Goal: Task Accomplishment & Management: Complete application form

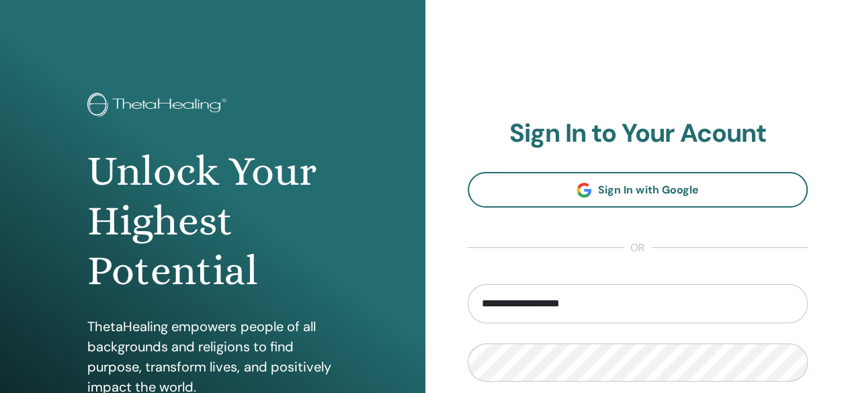
type input "**********"
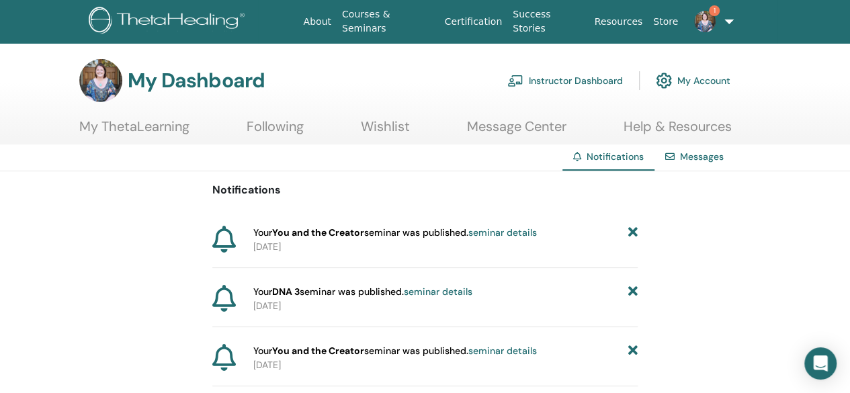
click at [563, 77] on link "Instructor Dashboard" at bounding box center [566, 81] width 116 height 30
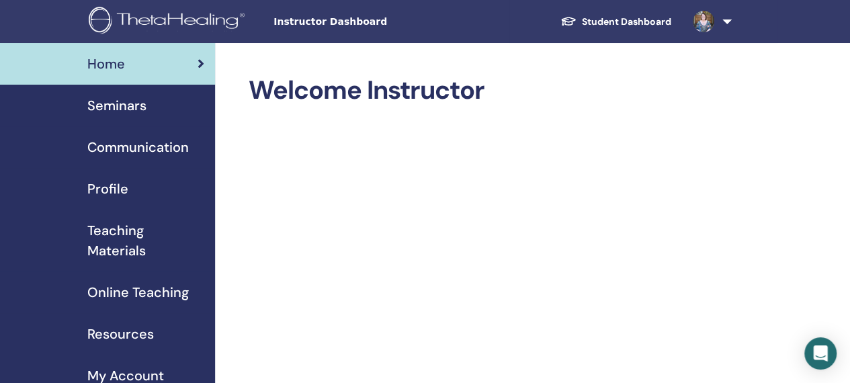
click at [118, 118] on link "Seminars" at bounding box center [107, 106] width 215 height 42
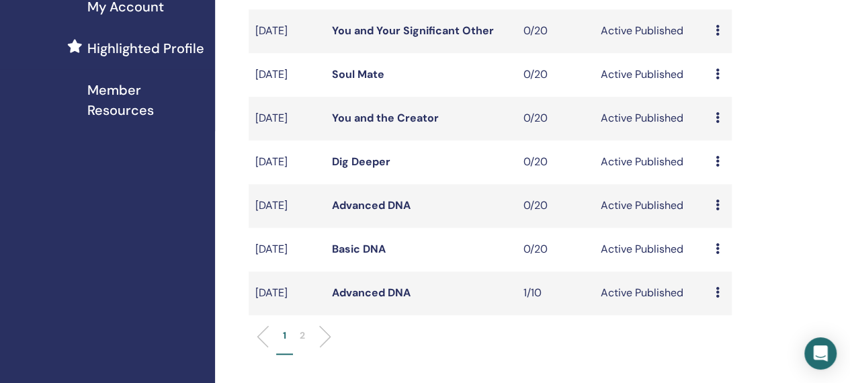
scroll to position [370, 0]
click at [153, 325] on div "Home Seminars Communication Profile Teaching Materials Online Teaching" at bounding box center [107, 225] width 215 height 1104
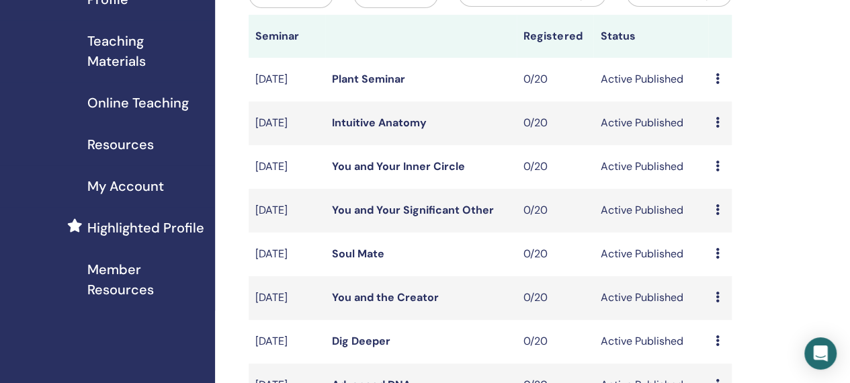
scroll to position [166, 0]
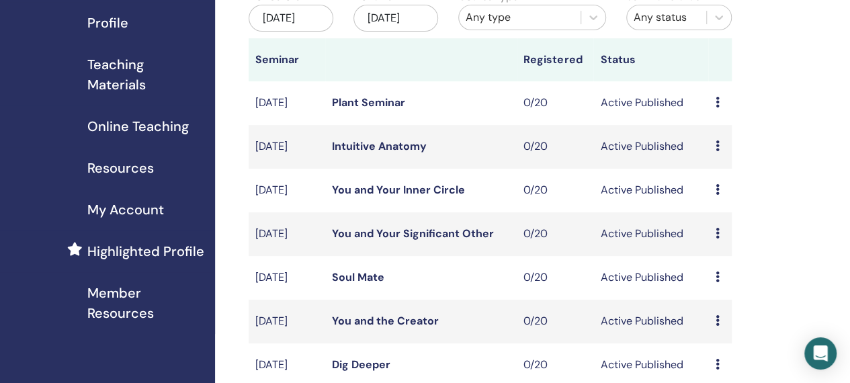
click at [393, 153] on link "Intuitive Anatomy" at bounding box center [379, 146] width 95 height 14
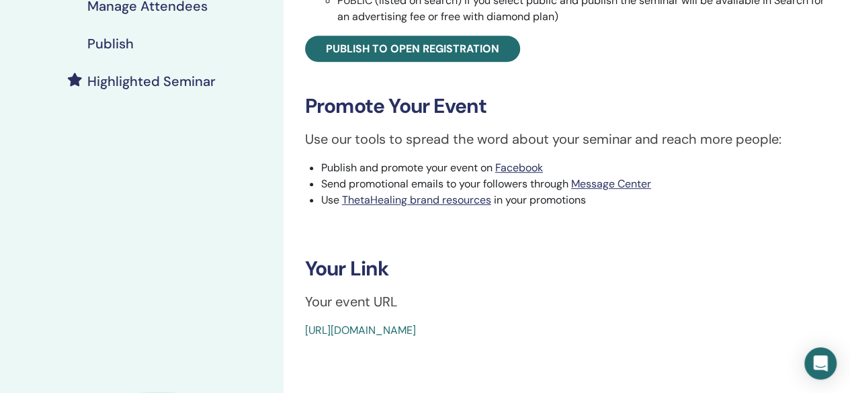
scroll to position [324, 0]
click at [386, 329] on link "[URL][DOMAIN_NAME]" at bounding box center [360, 330] width 111 height 14
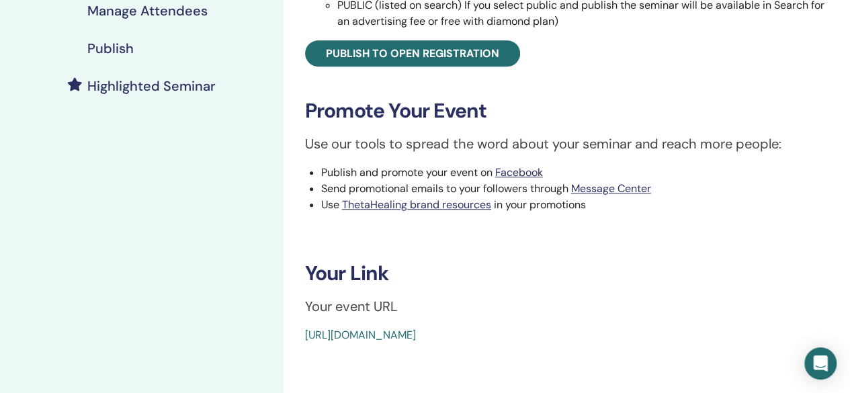
scroll to position [320, 0]
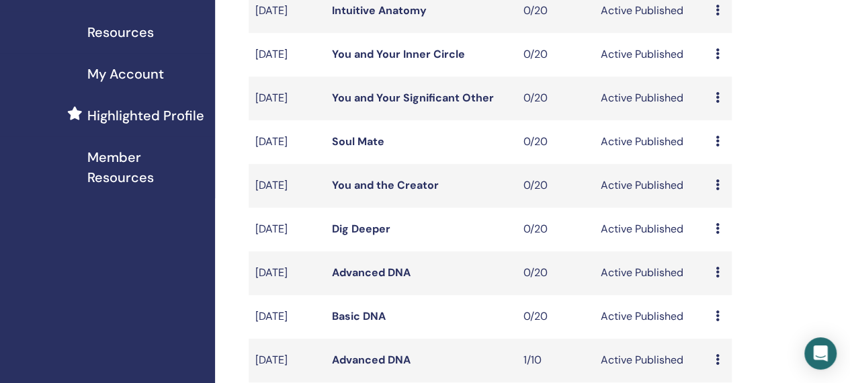
scroll to position [420, 0]
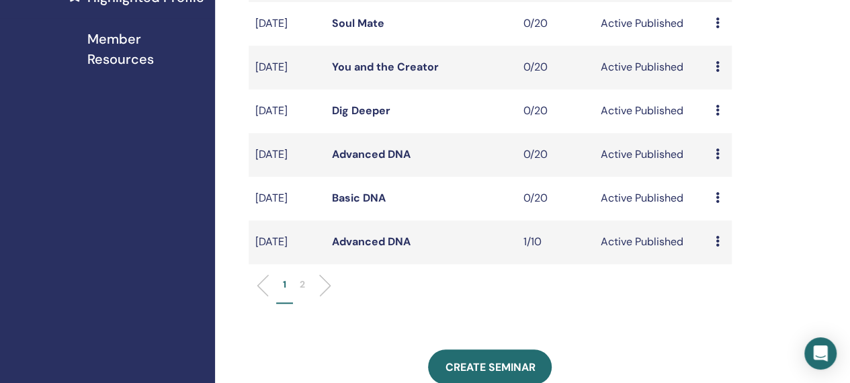
click at [300, 292] on p "2" at bounding box center [302, 285] width 5 height 14
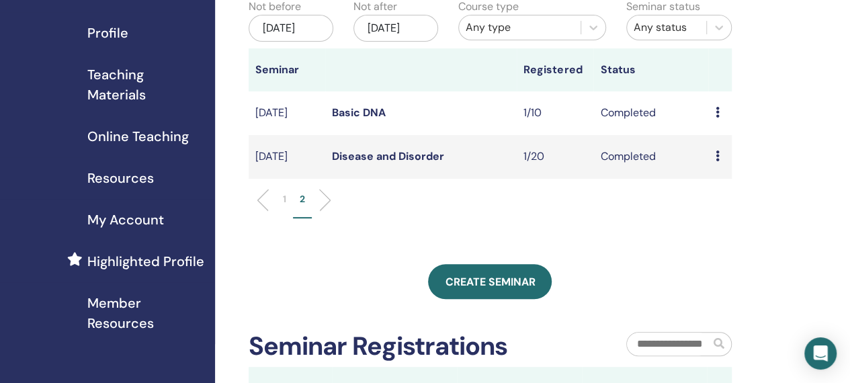
scroll to position [152, 0]
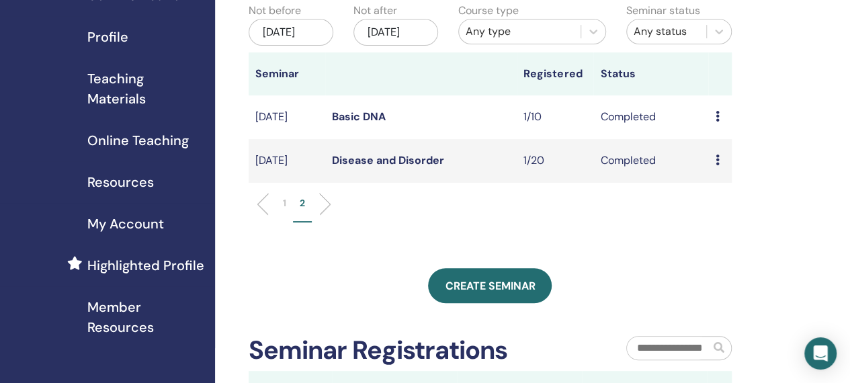
click at [285, 222] on li "1" at bounding box center [284, 209] width 17 height 26
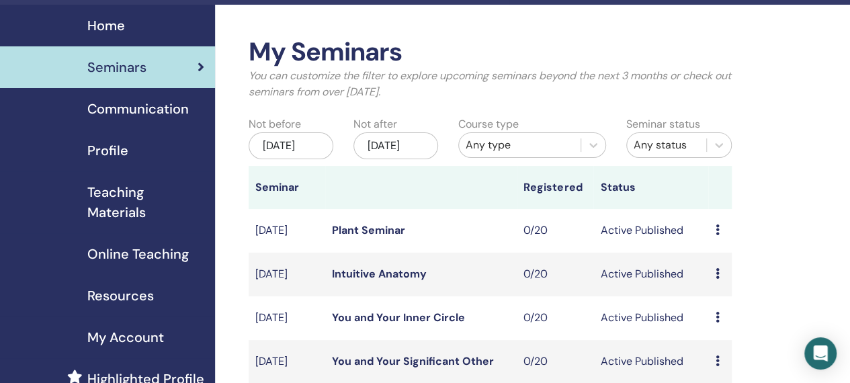
scroll to position [38, 0]
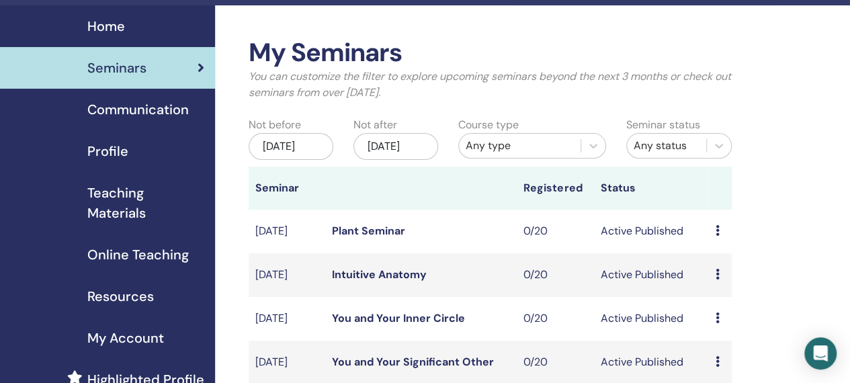
click at [394, 155] on div "Dec/16, 2025" at bounding box center [396, 146] width 85 height 27
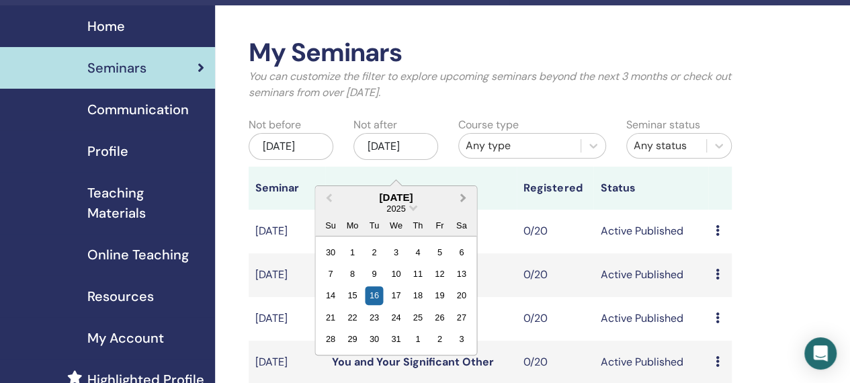
click at [465, 193] on button "Next Month" at bounding box center [465, 199] width 22 height 22
click at [372, 337] on div "31" at bounding box center [374, 339] width 18 height 18
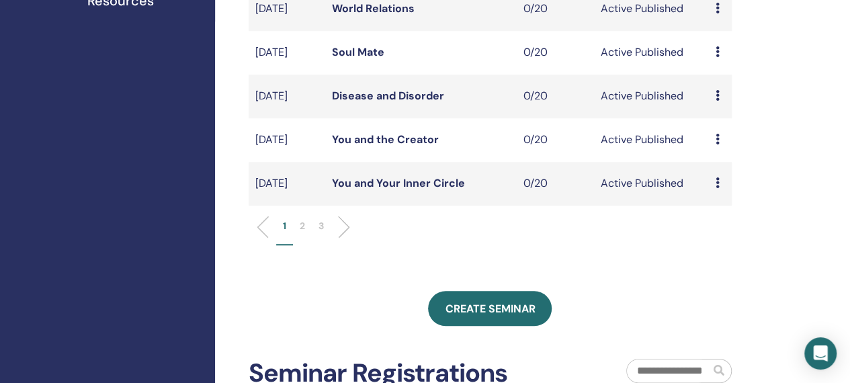
scroll to position [499, 0]
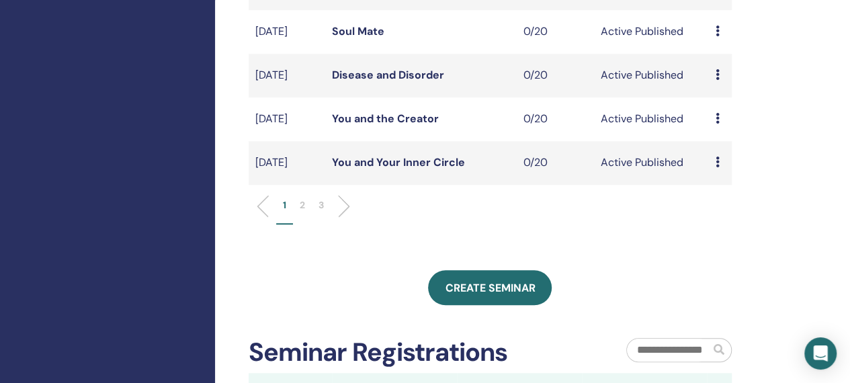
click at [319, 212] on p "3" at bounding box center [321, 205] width 5 height 14
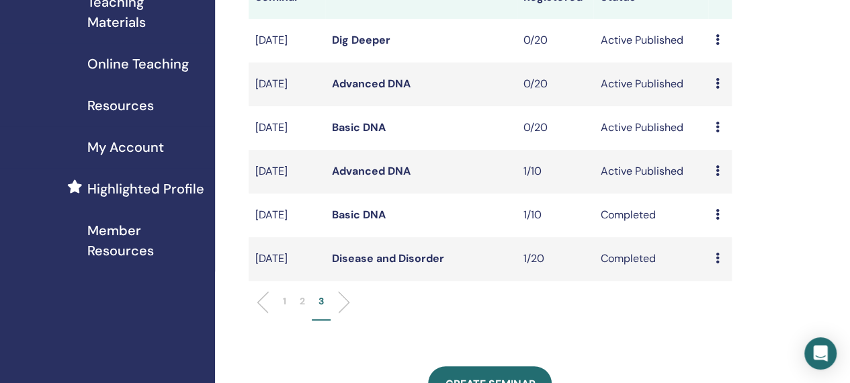
scroll to position [228, 0]
click at [305, 309] on p "2" at bounding box center [302, 302] width 5 height 14
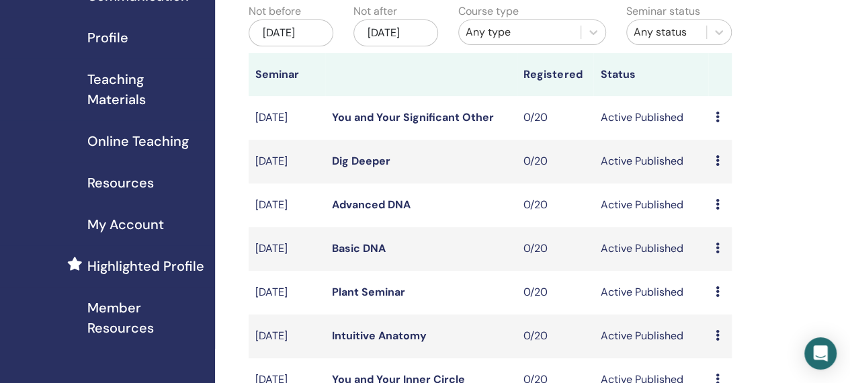
scroll to position [151, 0]
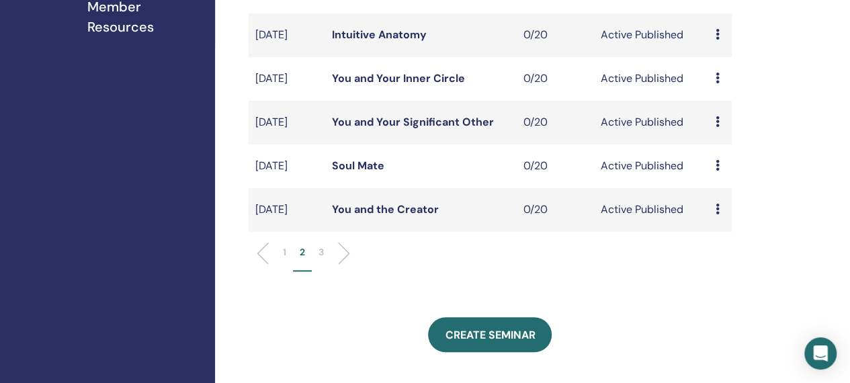
scroll to position [454, 0]
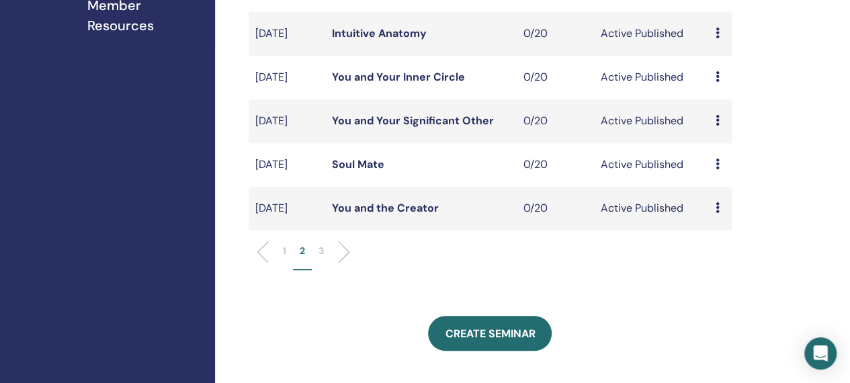
click at [284, 258] on p "1" at bounding box center [284, 251] width 3 height 14
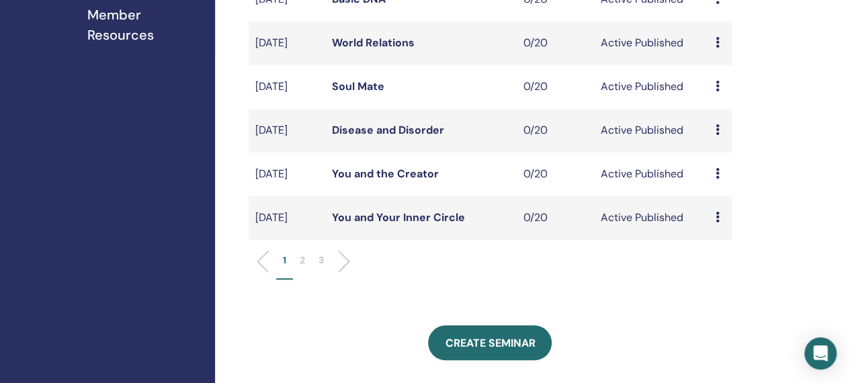
scroll to position [445, 0]
click at [827, 75] on div "My Seminars You can customize the filter to explore upcoming seminars beyond th…" at bounding box center [534, 150] width 638 height 1104
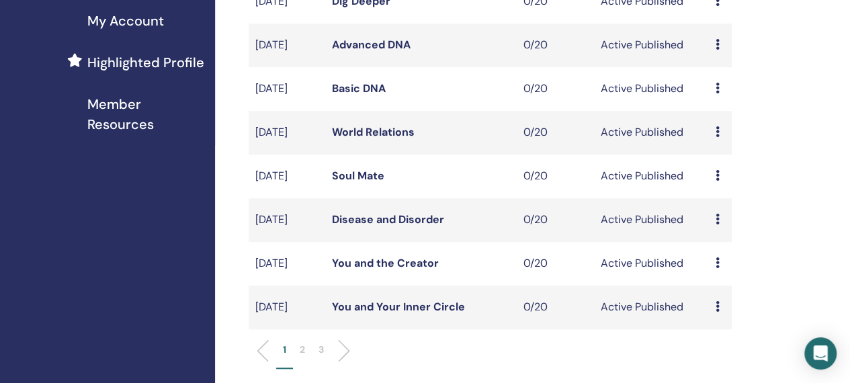
scroll to position [353, 0]
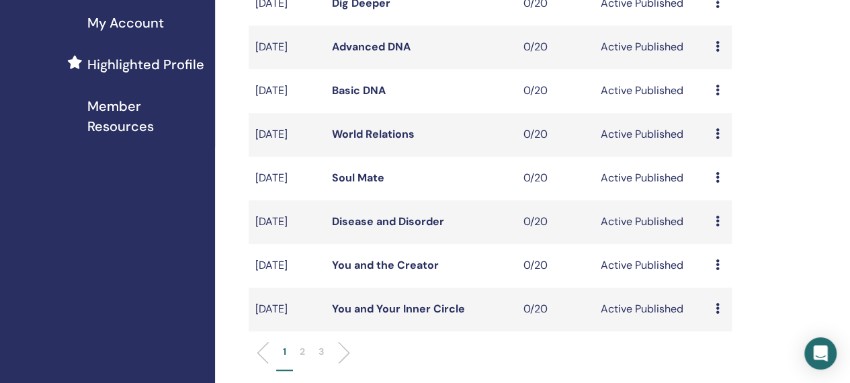
click at [792, 100] on div "My Seminars You can customize the filter to explore upcoming seminars beyond th…" at bounding box center [534, 242] width 638 height 1104
click at [362, 97] on link "Basic DNA" at bounding box center [359, 90] width 54 height 14
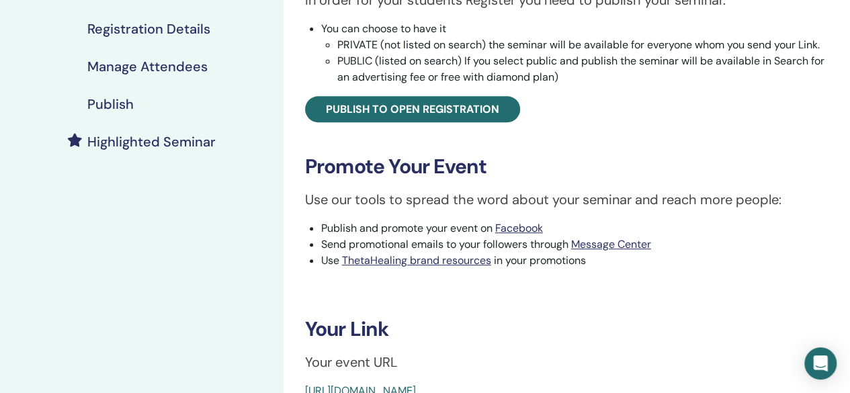
scroll to position [321, 0]
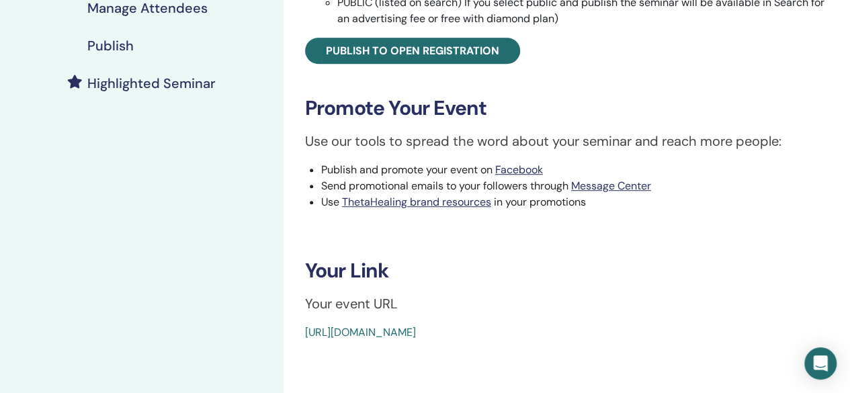
click at [389, 335] on link "[URL][DOMAIN_NAME]" at bounding box center [360, 332] width 111 height 14
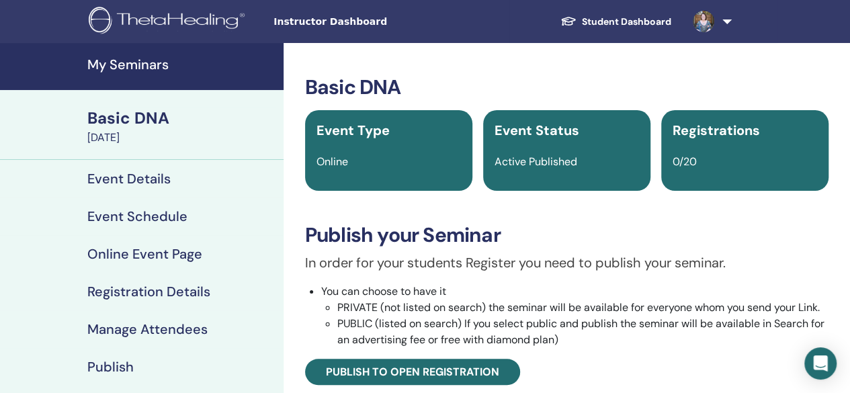
click at [124, 68] on h4 "My Seminars" at bounding box center [181, 64] width 188 height 16
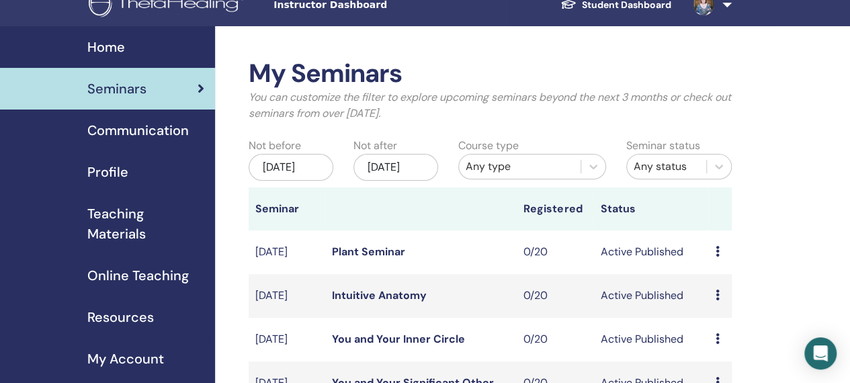
scroll to position [17, 0]
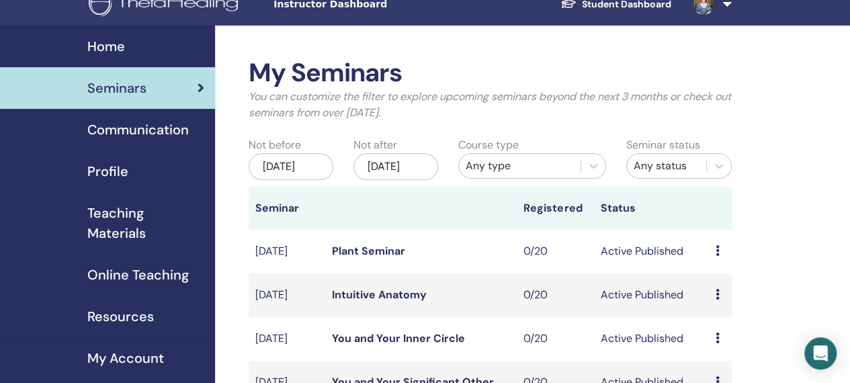
click at [392, 177] on div "[DATE]" at bounding box center [396, 166] width 85 height 27
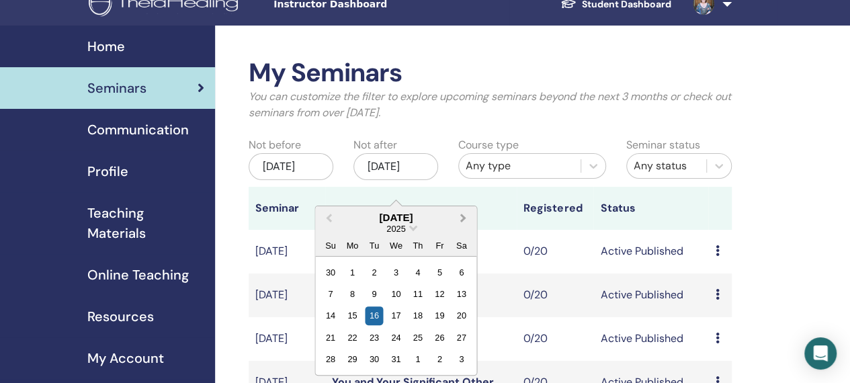
click at [464, 218] on button "Next Month" at bounding box center [465, 219] width 22 height 22
click at [374, 359] on div "31" at bounding box center [374, 359] width 18 height 18
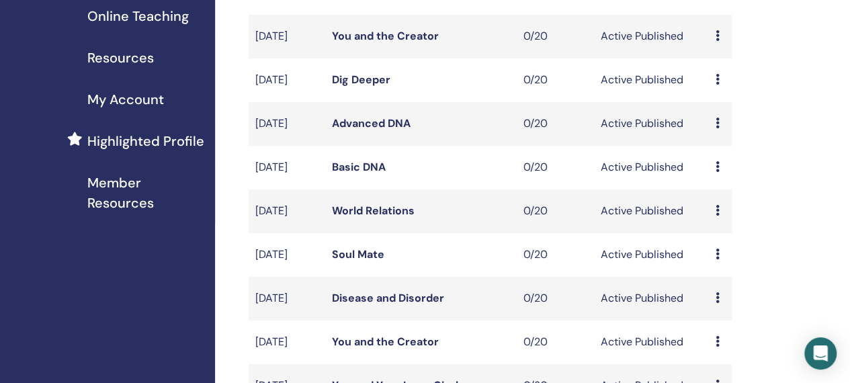
scroll to position [0, 0]
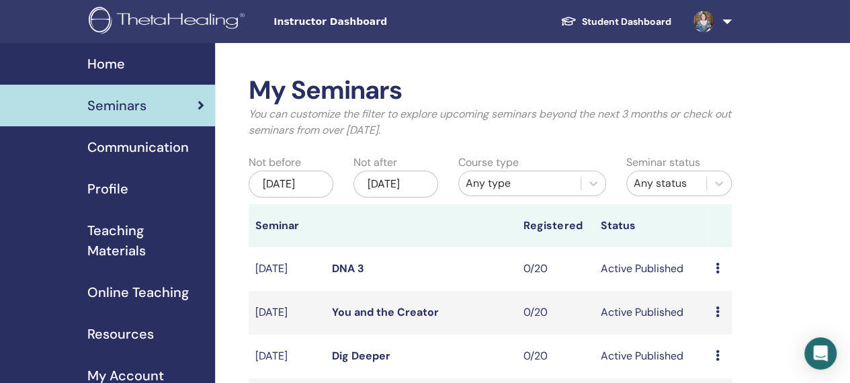
click at [729, 13] on link at bounding box center [709, 21] width 55 height 43
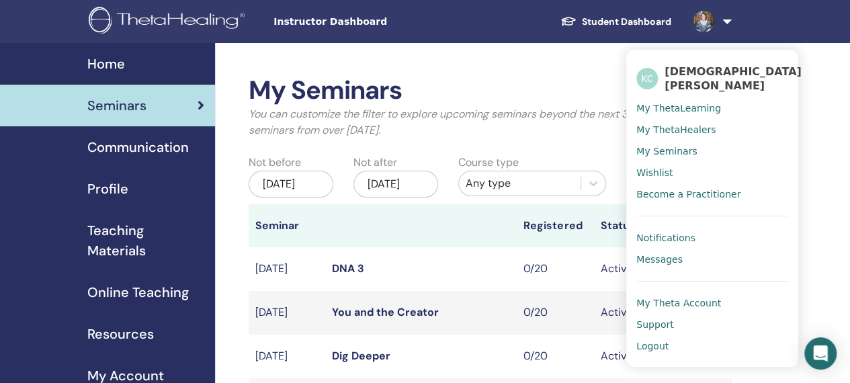
click at [729, 13] on link at bounding box center [709, 21] width 55 height 43
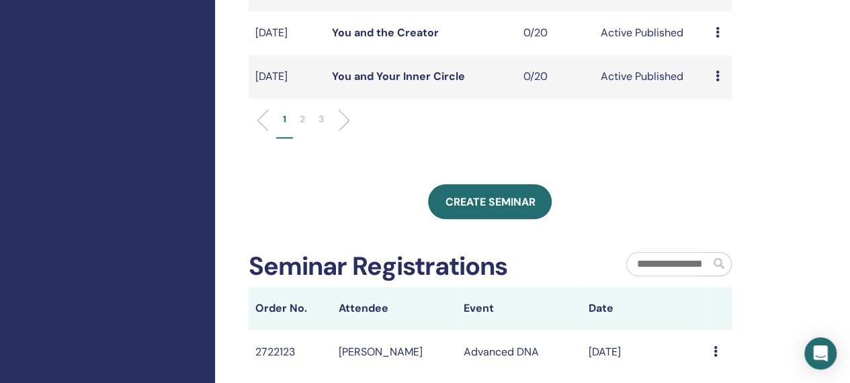
scroll to position [583, 0]
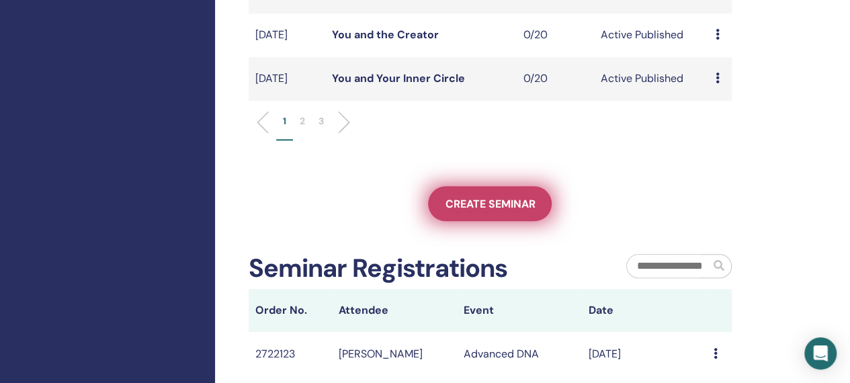
click at [489, 221] on link "Create seminar" at bounding box center [490, 203] width 124 height 35
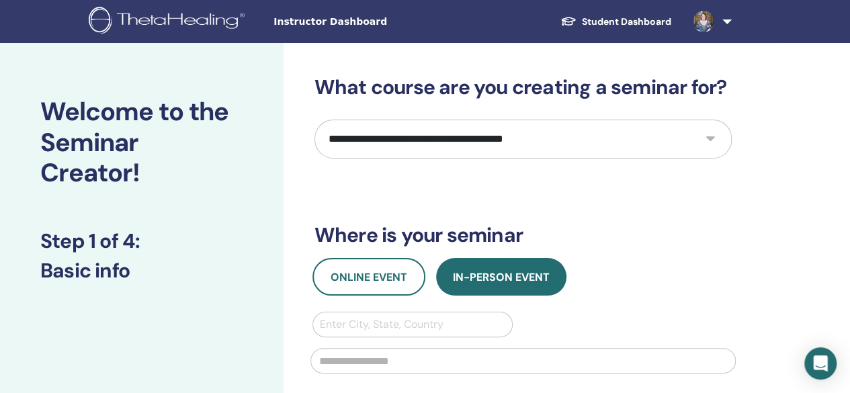
click at [423, 149] on select "**********" at bounding box center [523, 139] width 417 height 39
select select "**"
click at [315, 120] on select "**********" at bounding box center [523, 139] width 417 height 39
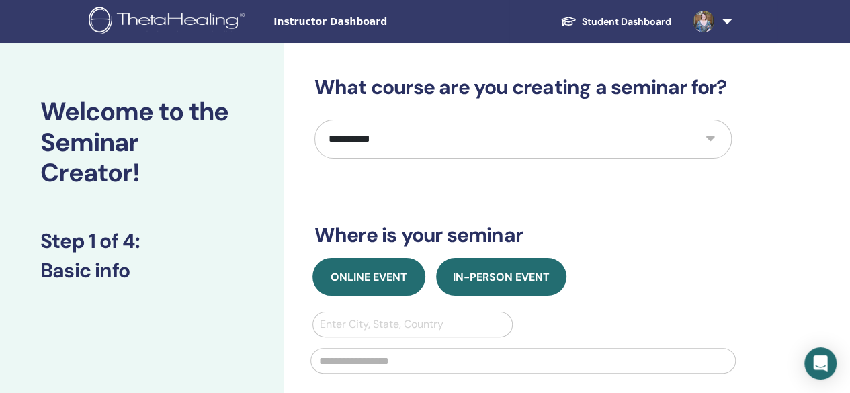
click at [382, 268] on button "Online Event" at bounding box center [369, 277] width 113 height 38
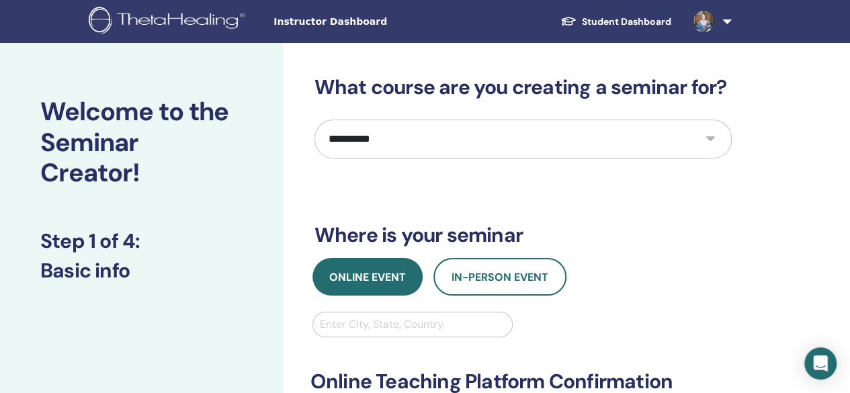
click at [377, 322] on div at bounding box center [413, 324] width 186 height 19
type input "******"
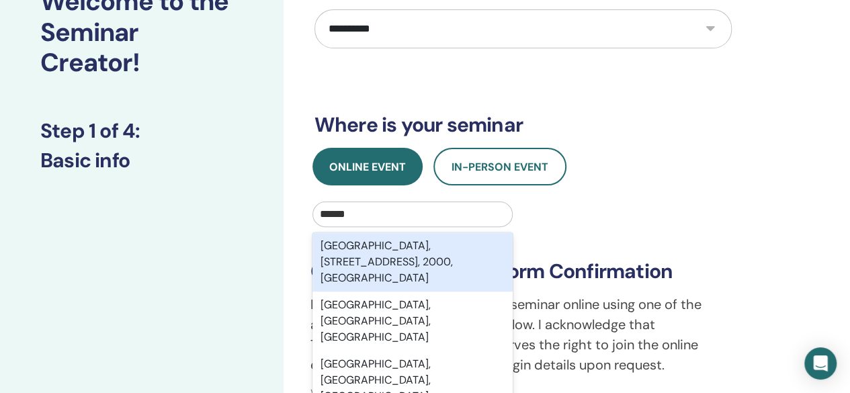
scroll to position [120, 0]
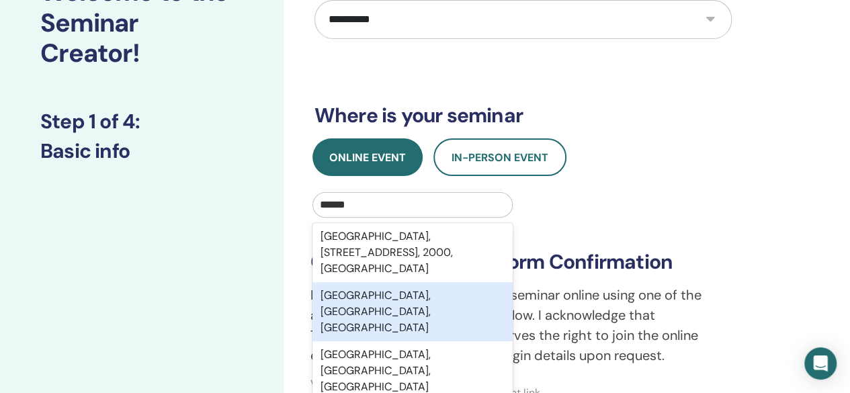
click at [456, 306] on div "Sydney, New South Wales, AUS" at bounding box center [413, 311] width 201 height 59
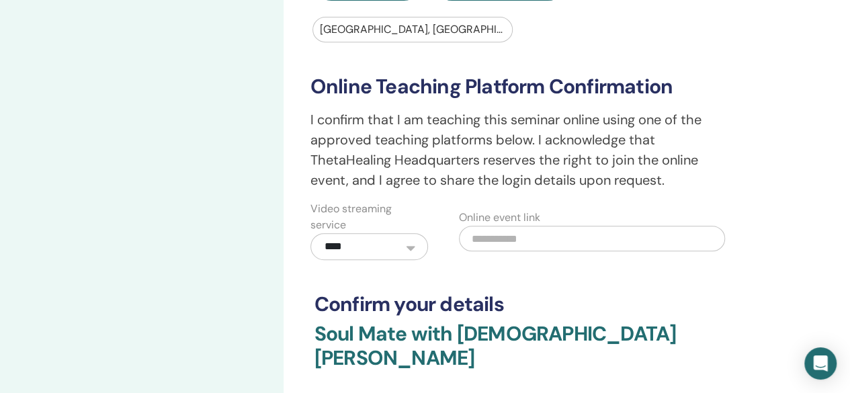
scroll to position [297, 0]
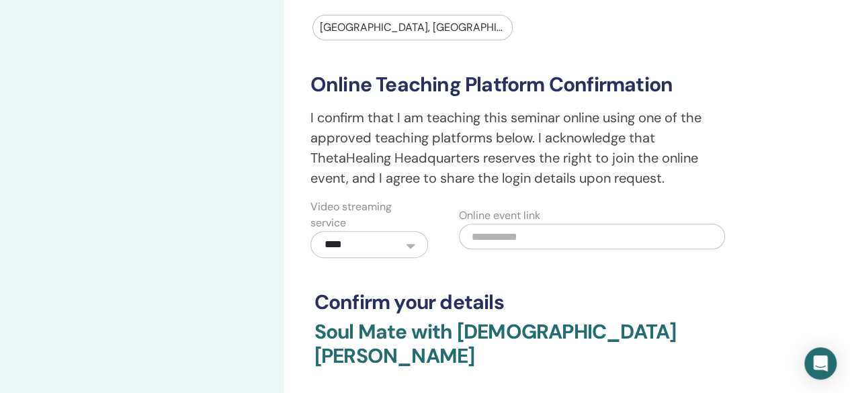
click at [524, 233] on input "text" at bounding box center [592, 237] width 266 height 26
drag, startPoint x: 524, startPoint y: 233, endPoint x: 471, endPoint y: 235, distance: 53.8
click at [472, 237] on input "text" at bounding box center [592, 237] width 266 height 26
paste input "**********"
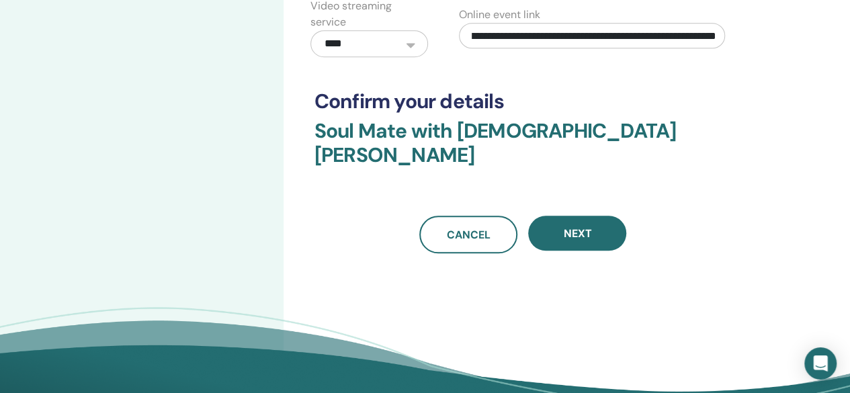
scroll to position [499, 0]
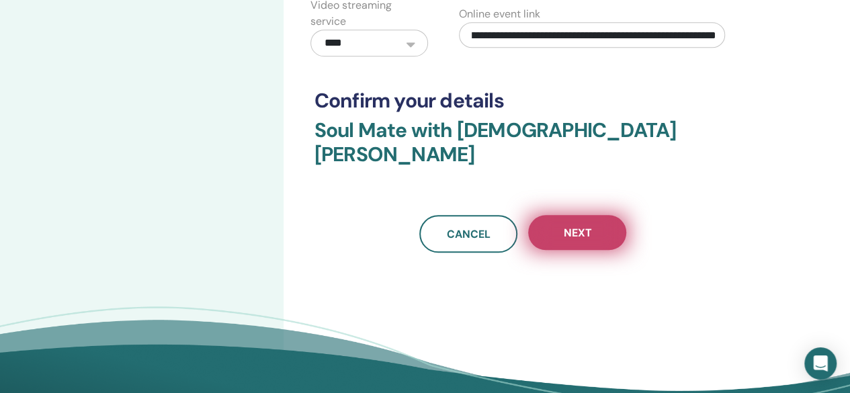
type input "**********"
click at [590, 226] on span "Next" at bounding box center [577, 233] width 28 height 14
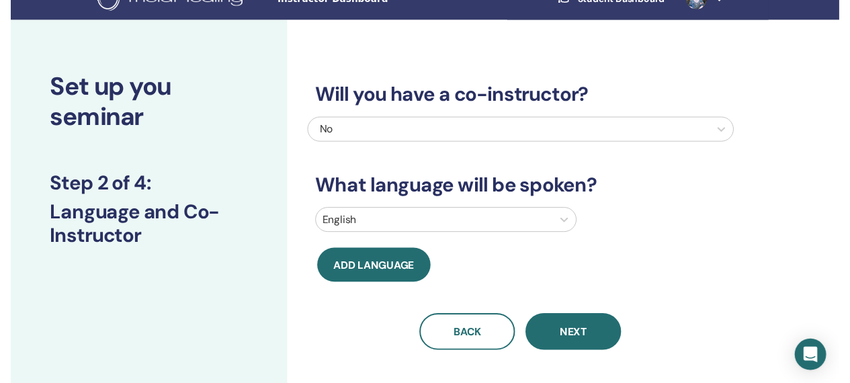
scroll to position [32, 0]
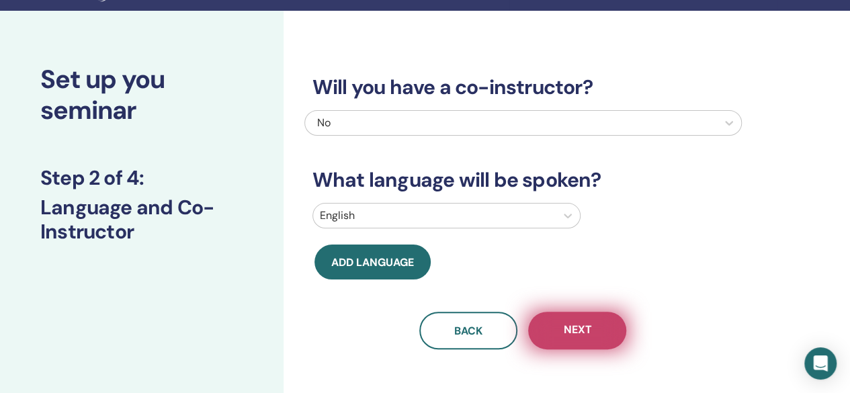
click at [575, 327] on span "Next" at bounding box center [577, 331] width 28 height 17
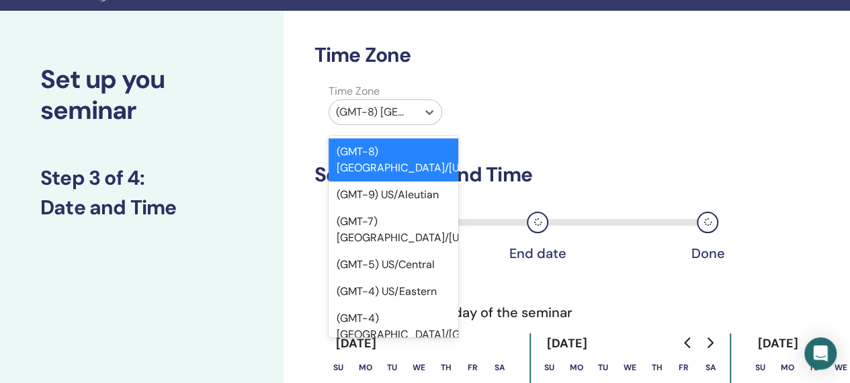
click at [387, 110] on div at bounding box center [373, 112] width 75 height 19
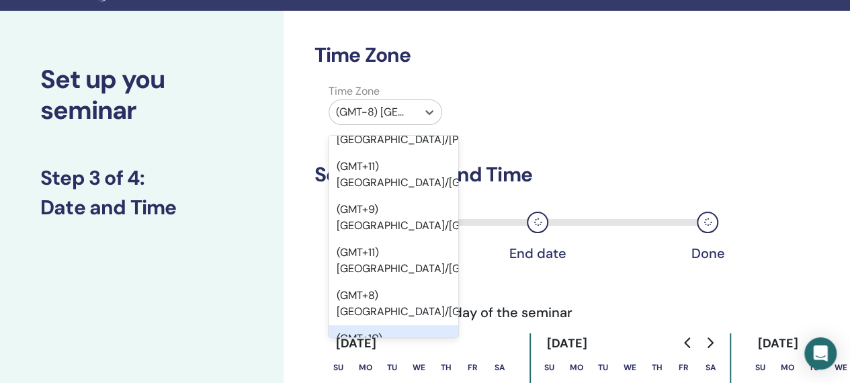
scroll to position [17011, 0]
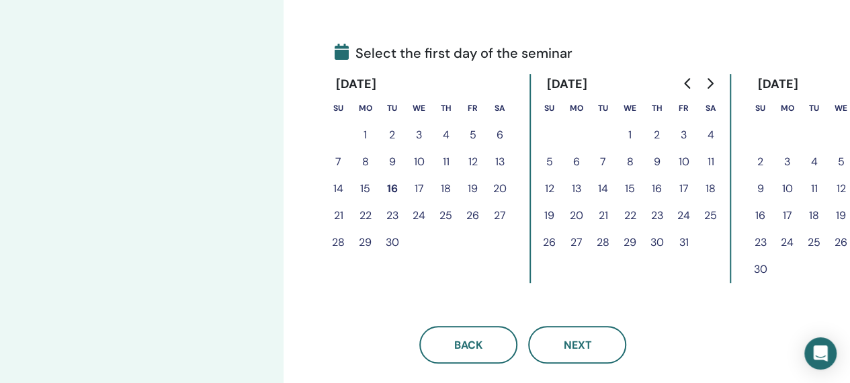
scroll to position [296, 0]
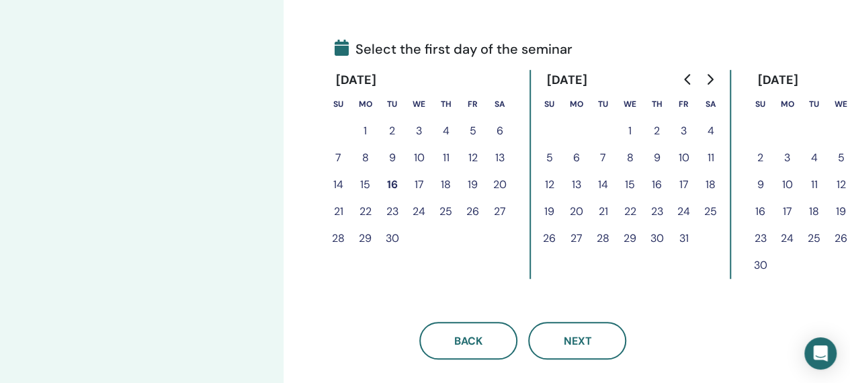
click at [711, 84] on icon "Go to next month" at bounding box center [709, 79] width 11 height 11
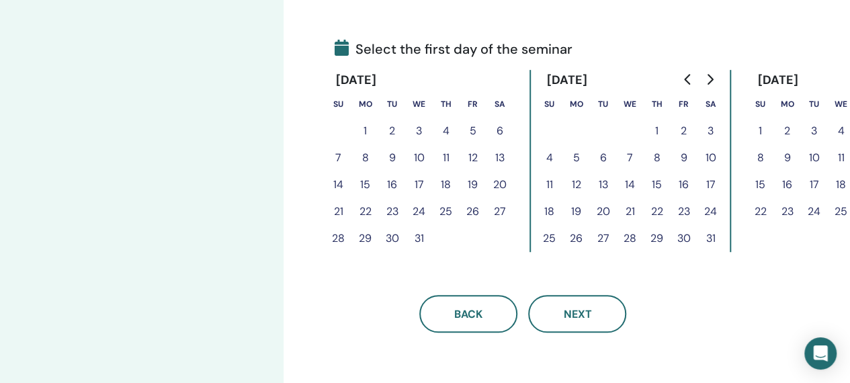
click at [711, 84] on icon "Go to next month" at bounding box center [709, 79] width 11 height 11
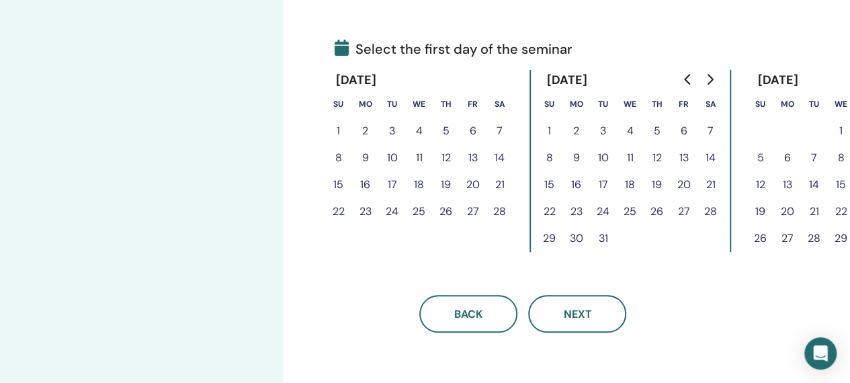
click at [711, 84] on icon "Go to next month" at bounding box center [709, 79] width 11 height 11
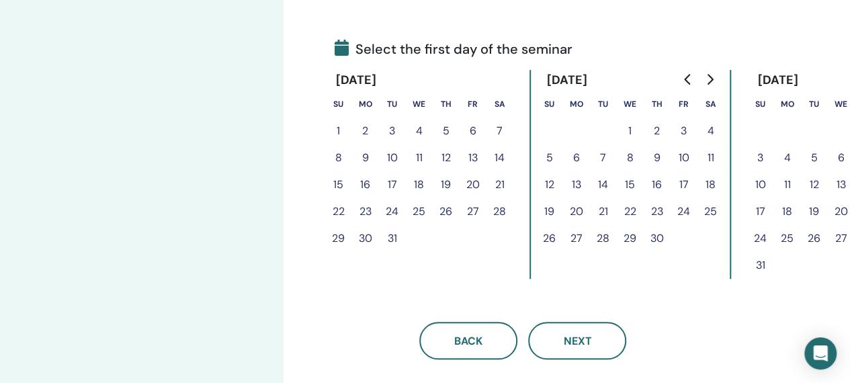
click at [713, 74] on icon "Go to next month" at bounding box center [709, 79] width 11 height 11
click at [713, 125] on button "2" at bounding box center [711, 131] width 27 height 27
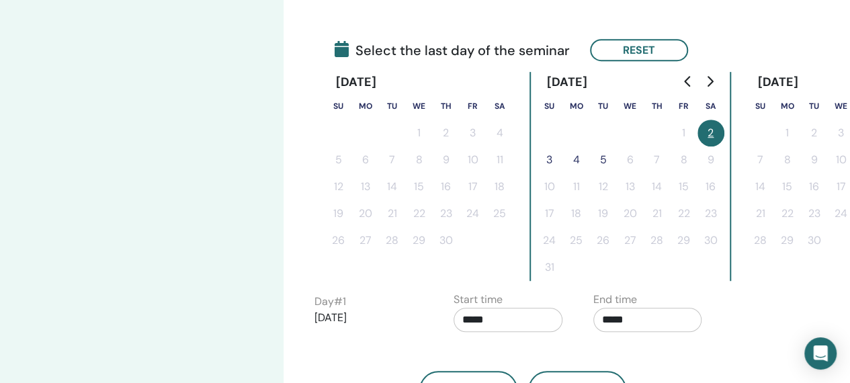
click at [709, 128] on button "2" at bounding box center [711, 133] width 27 height 27
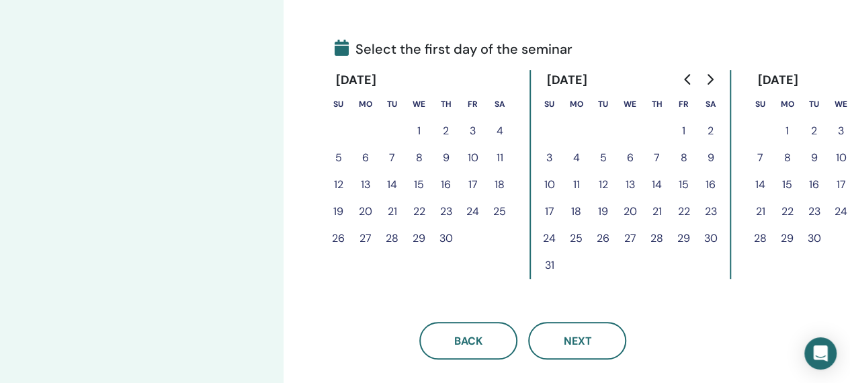
click at [442, 131] on button "2" at bounding box center [446, 131] width 27 height 27
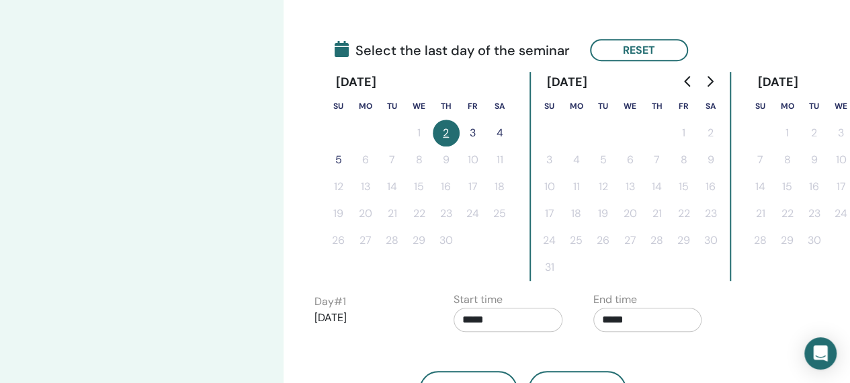
click at [472, 134] on button "3" at bounding box center [473, 133] width 27 height 27
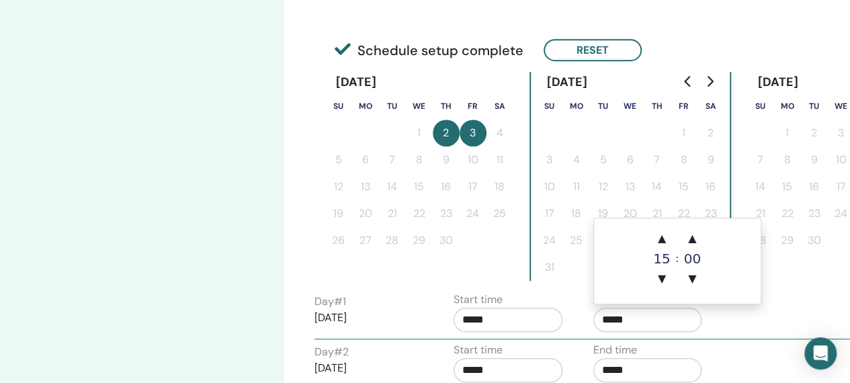
click at [644, 321] on input "*****" at bounding box center [648, 320] width 109 height 24
click at [661, 242] on span "▲" at bounding box center [662, 238] width 27 height 27
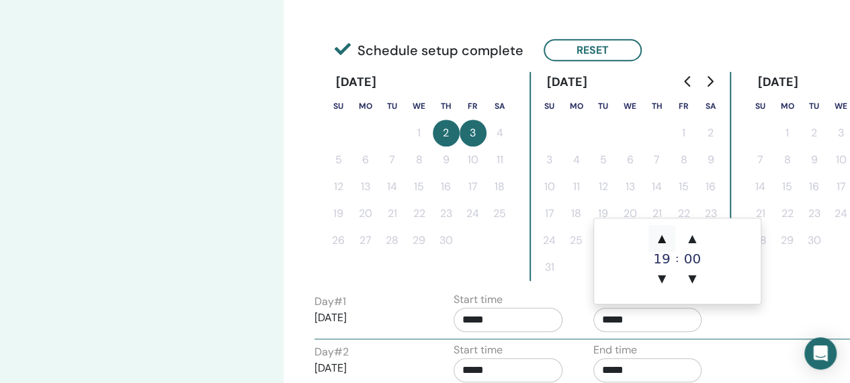
click at [661, 242] on span "▲" at bounding box center [662, 238] width 27 height 27
type input "*****"
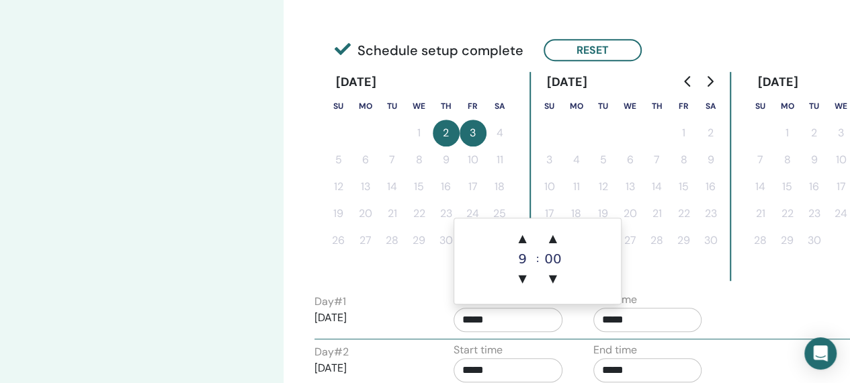
click at [534, 322] on input "*****" at bounding box center [508, 320] width 109 height 24
click at [522, 239] on span "▲" at bounding box center [522, 238] width 27 height 27
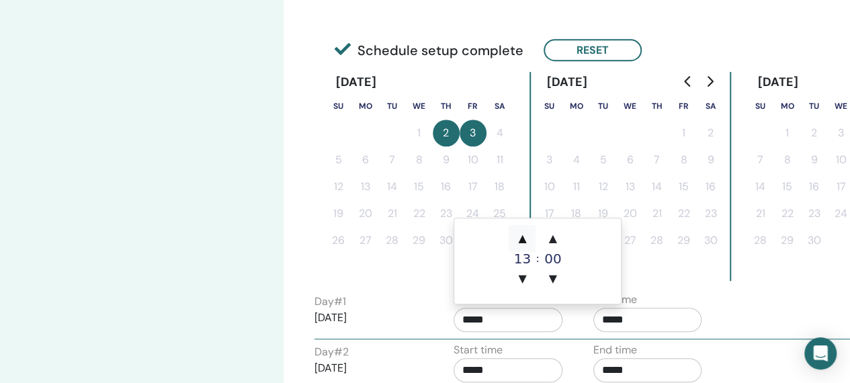
click at [522, 239] on span "▲" at bounding box center [522, 238] width 27 height 27
type input "*****"
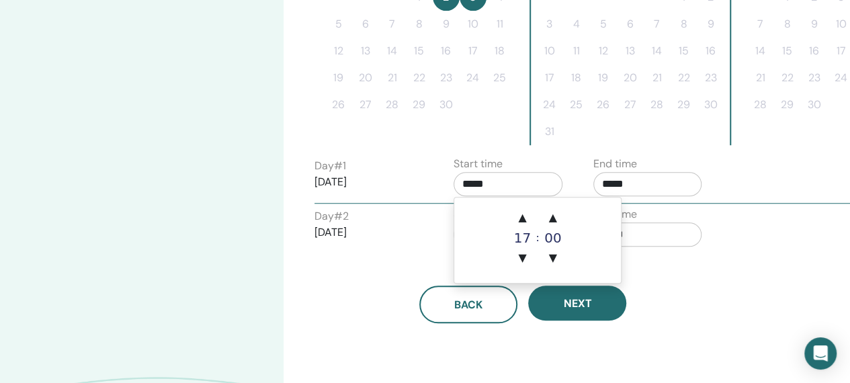
scroll to position [434, 0]
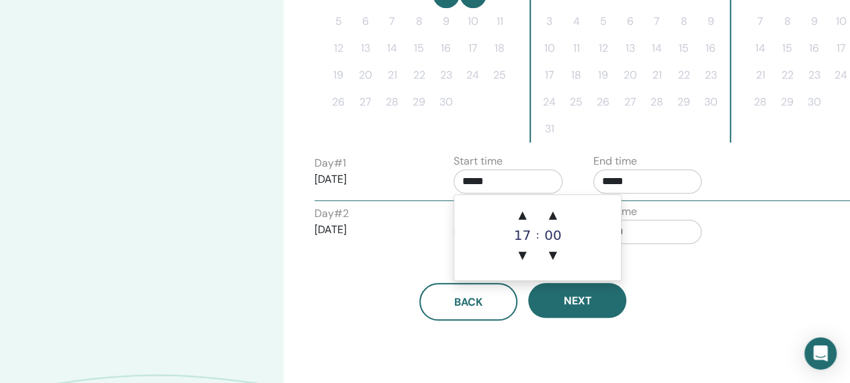
click at [641, 221] on input "*****" at bounding box center [648, 232] width 109 height 24
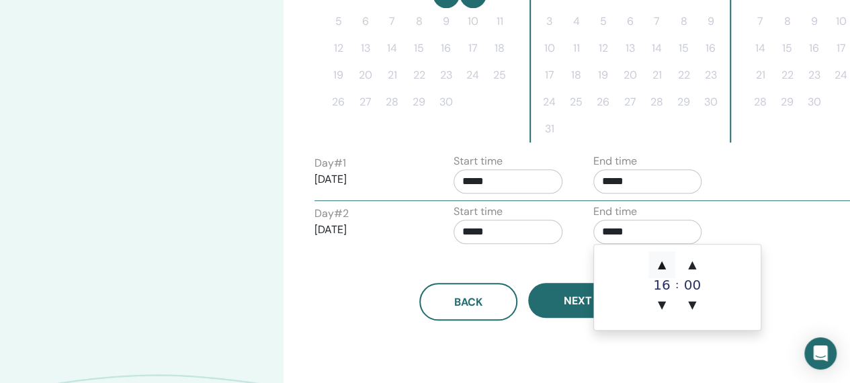
click at [661, 263] on span "▲" at bounding box center [662, 264] width 27 height 27
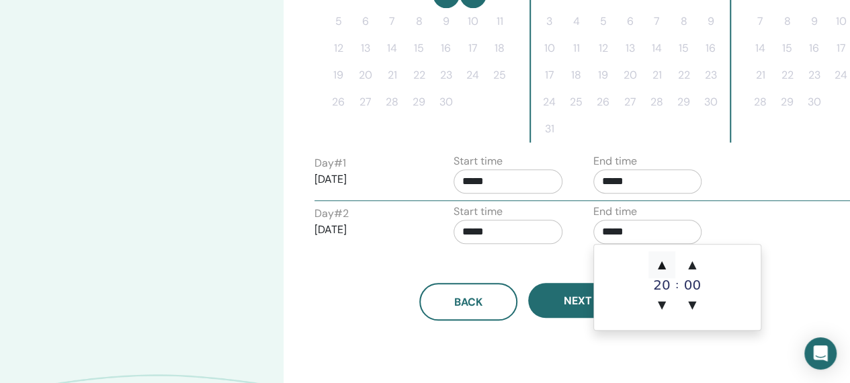
click at [661, 263] on span "▲" at bounding box center [662, 264] width 27 height 27
type input "*****"
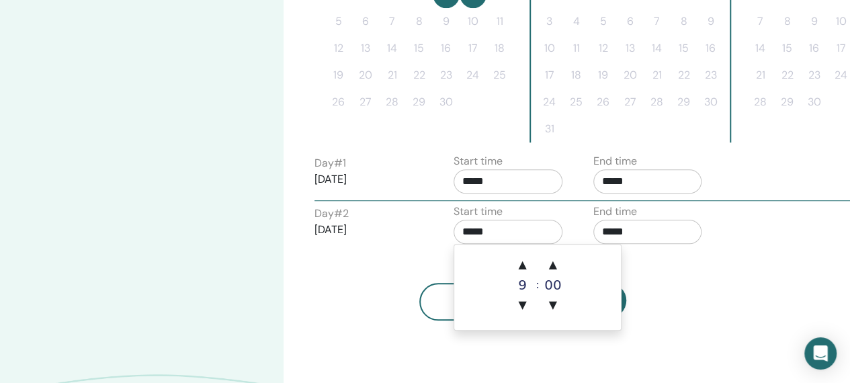
click at [522, 227] on input "*****" at bounding box center [508, 232] width 109 height 24
click at [520, 274] on span "▲" at bounding box center [522, 264] width 27 height 27
click at [527, 268] on span "▲" at bounding box center [522, 264] width 27 height 27
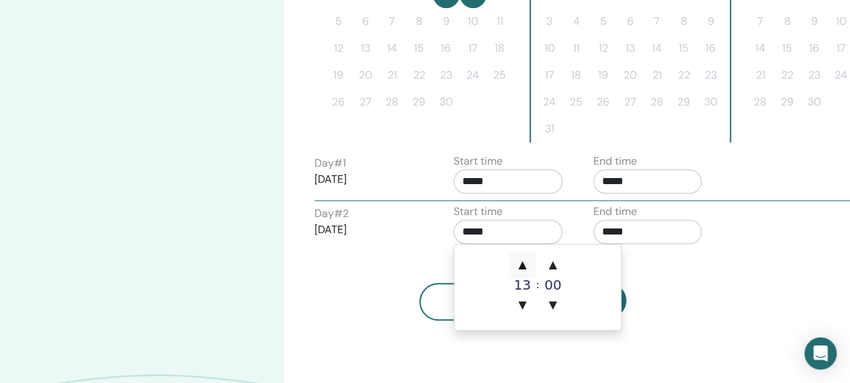
click at [527, 268] on span "▲" at bounding box center [522, 264] width 27 height 27
type input "*****"
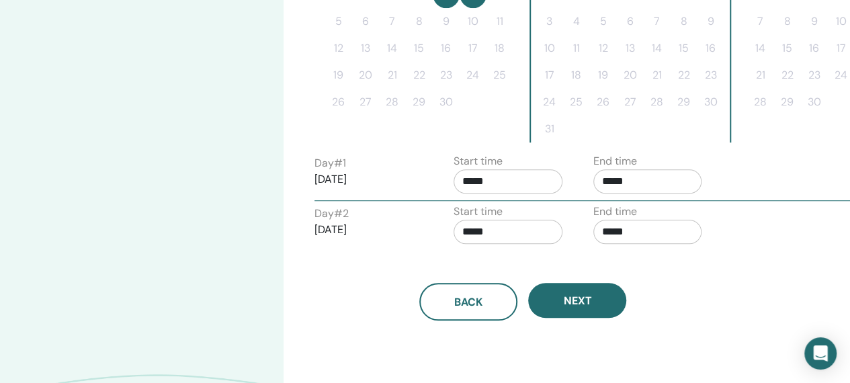
click at [692, 263] on div "Back Next" at bounding box center [524, 286] width 438 height 70
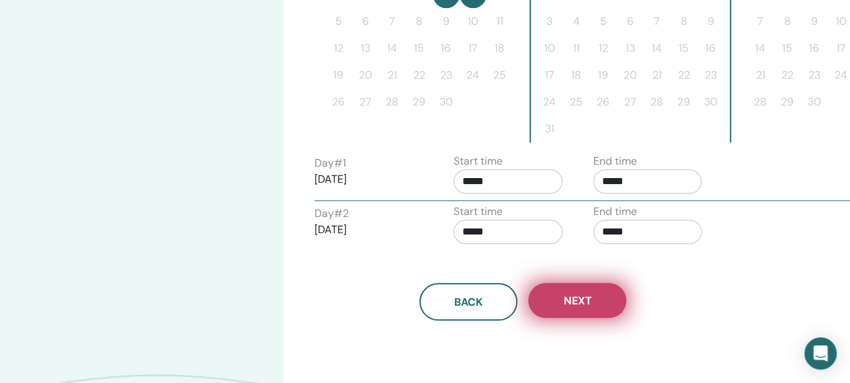
click at [617, 290] on button "Next" at bounding box center [577, 300] width 98 height 35
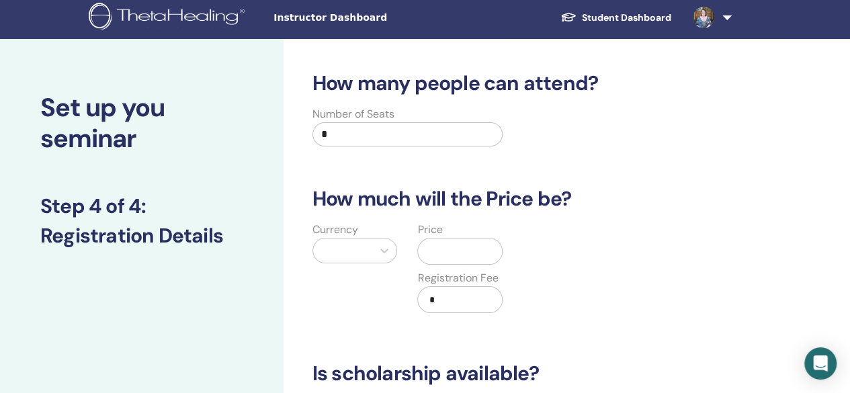
scroll to position [0, 0]
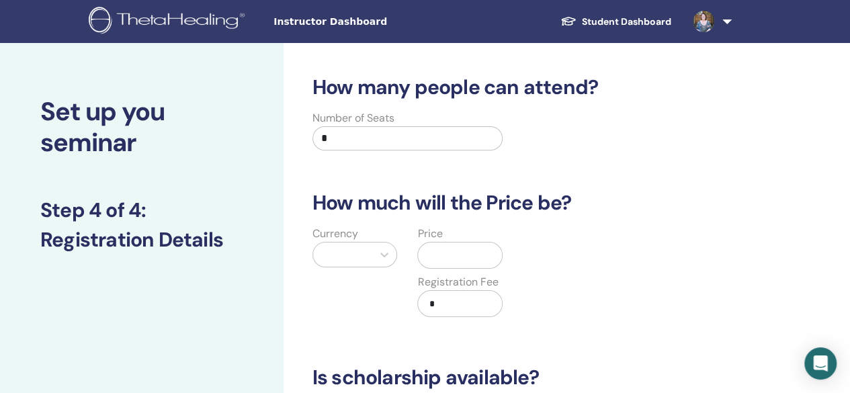
click at [337, 124] on label "Number of Seats" at bounding box center [354, 118] width 82 height 16
click at [337, 128] on input "*" at bounding box center [408, 138] width 191 height 24
type input "**"
click at [448, 257] on input "text" at bounding box center [462, 256] width 79 height 26
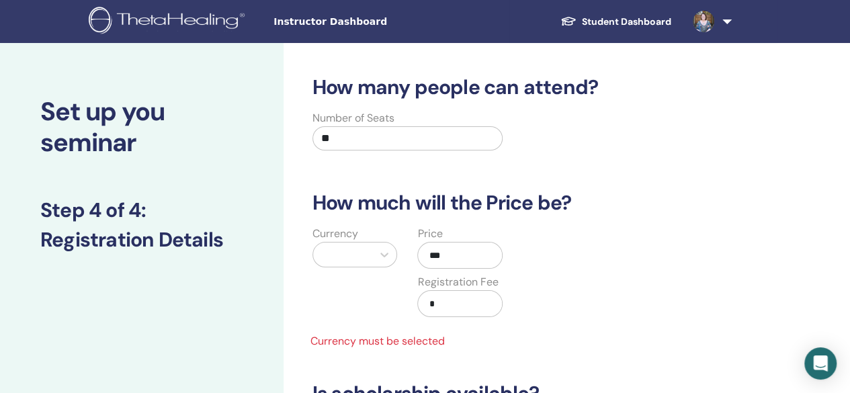
type input "***"
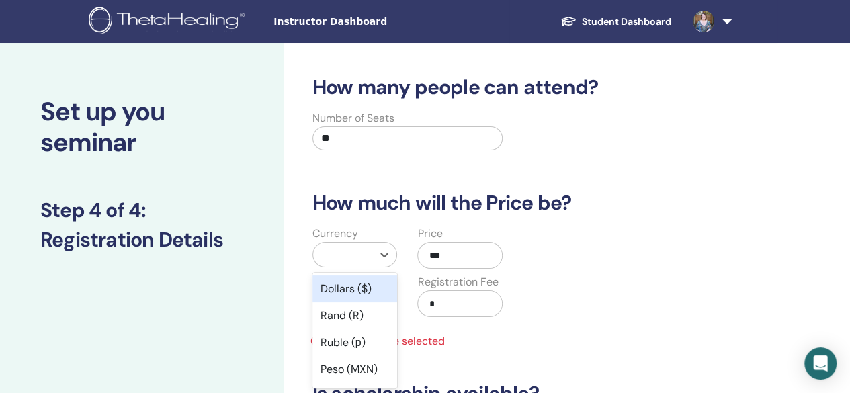
click at [354, 255] on div at bounding box center [343, 254] width 46 height 19
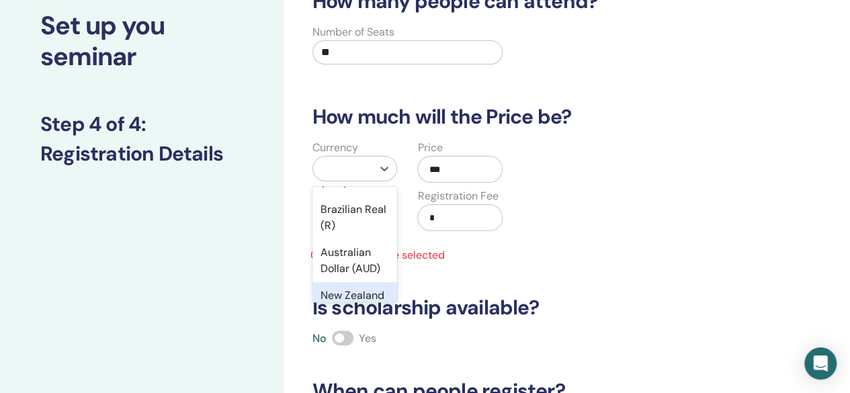
scroll to position [278, 0]
click at [339, 261] on div "Australian Dollar (AUD)" at bounding box center [355, 261] width 85 height 43
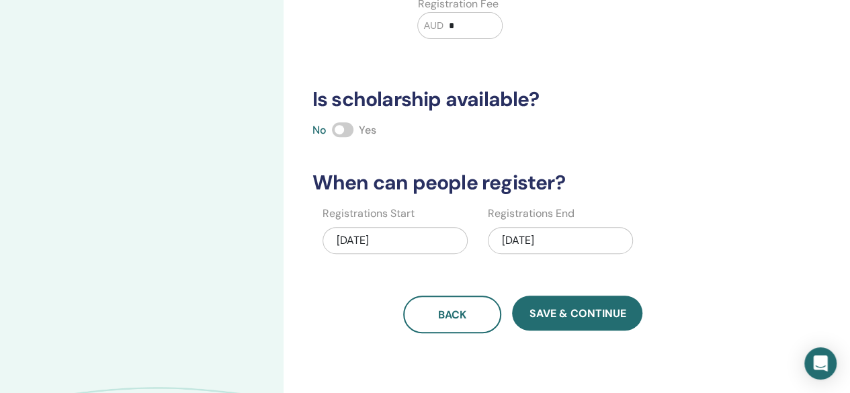
scroll to position [278, 0]
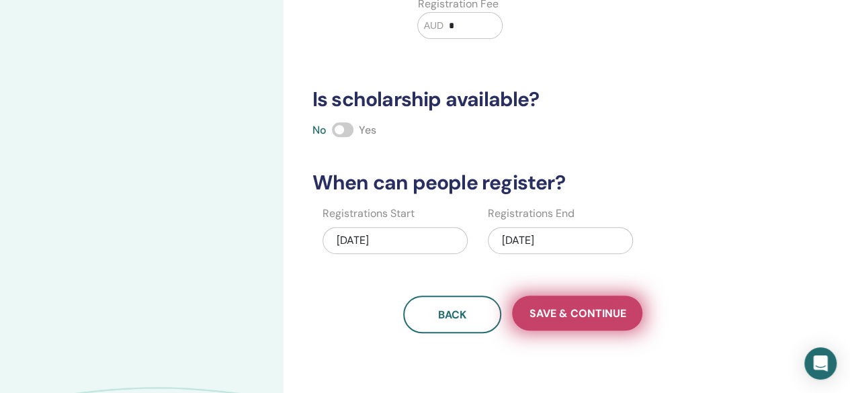
click at [588, 315] on span "Save & Continue" at bounding box center [577, 314] width 97 height 14
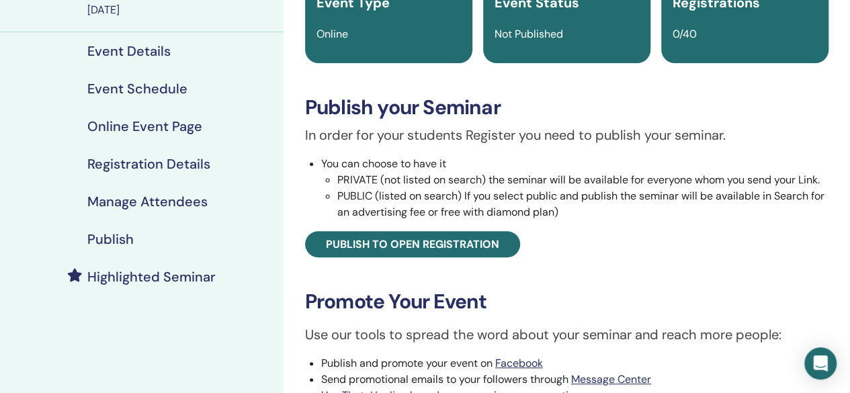
scroll to position [128, 0]
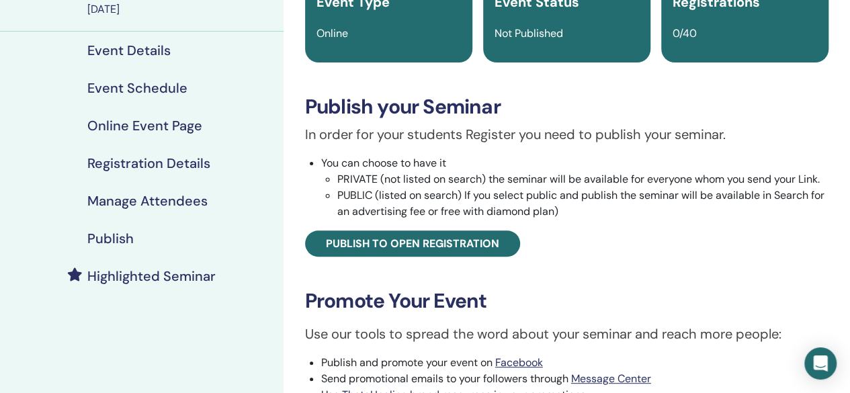
click at [144, 200] on h4 "Manage Attendees" at bounding box center [147, 201] width 120 height 16
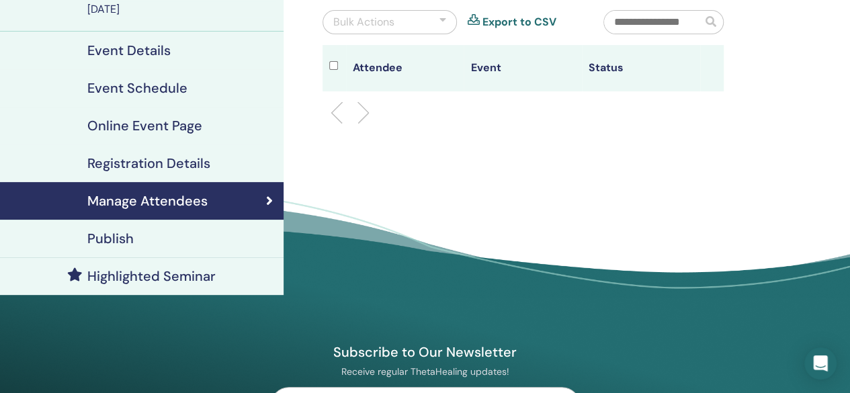
click at [152, 145] on link "Registration Details" at bounding box center [142, 164] width 284 height 38
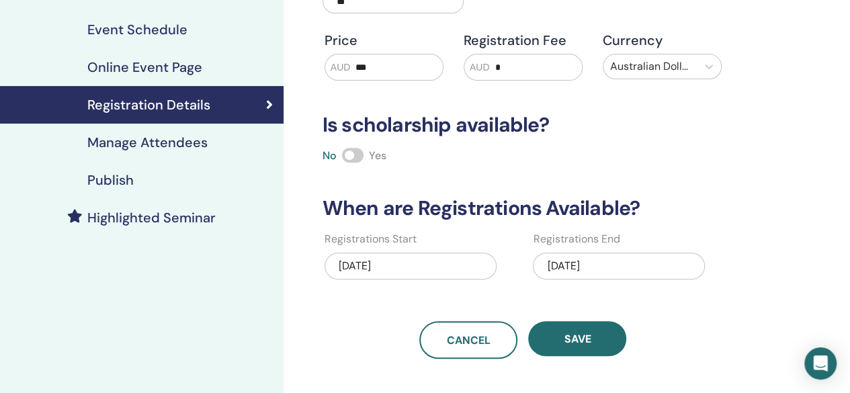
scroll to position [189, 0]
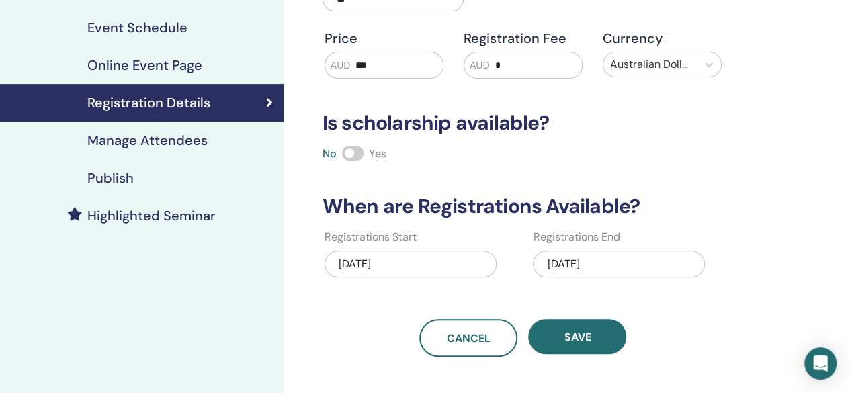
click at [565, 255] on div "04/03/2026" at bounding box center [619, 264] width 172 height 27
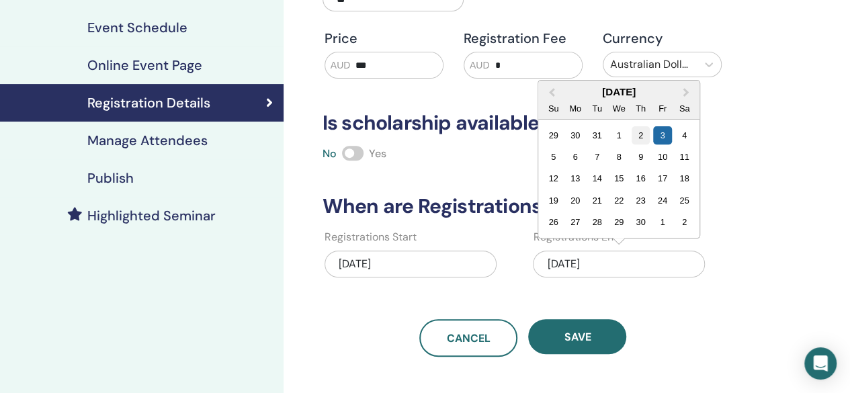
click at [642, 132] on div "2" at bounding box center [641, 135] width 18 height 18
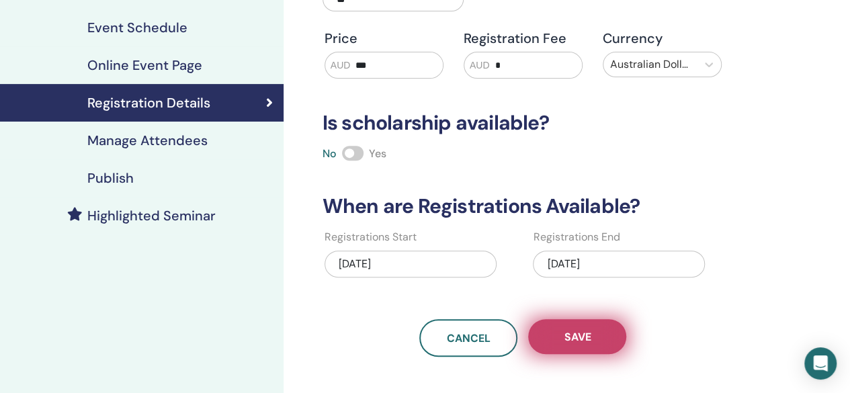
click at [572, 341] on span "Save" at bounding box center [577, 337] width 27 height 14
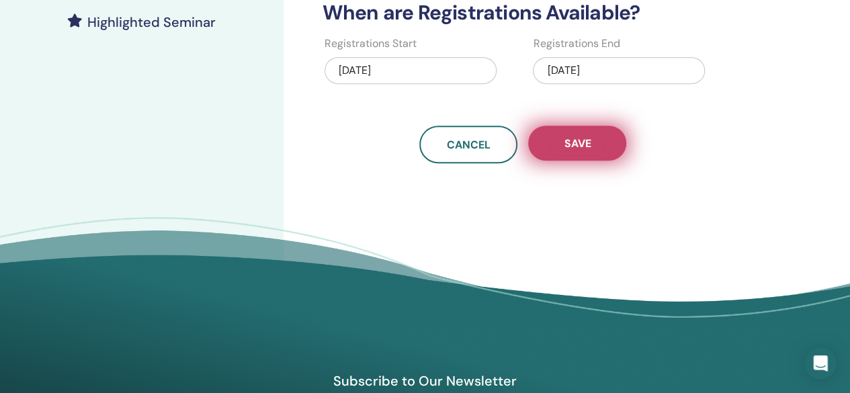
scroll to position [384, 0]
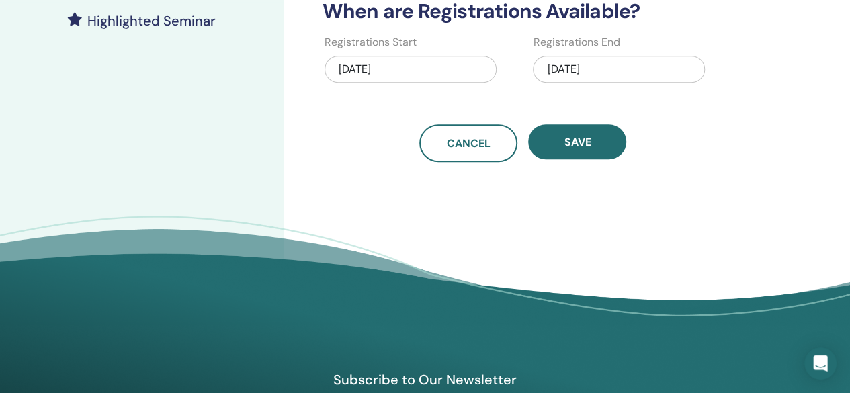
drag, startPoint x: 578, startPoint y: 338, endPoint x: 508, endPoint y: 233, distance: 126.0
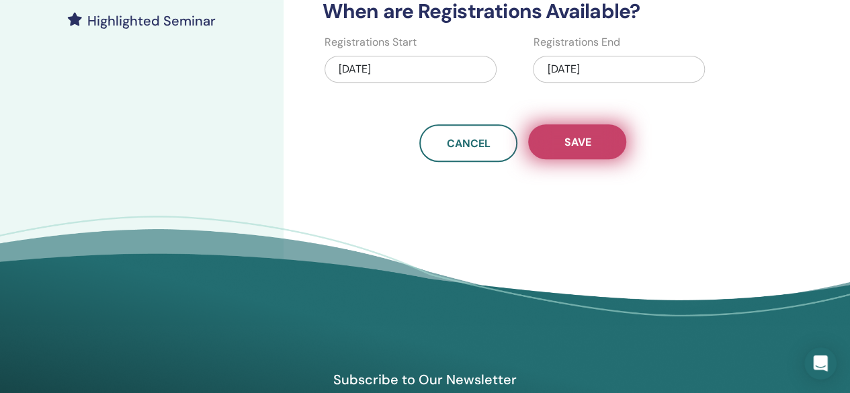
click at [609, 147] on button "Save" at bounding box center [577, 141] width 98 height 35
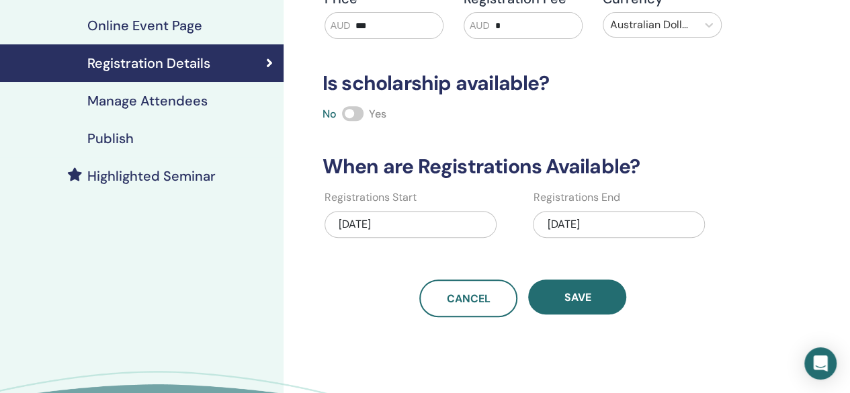
scroll to position [228, 0]
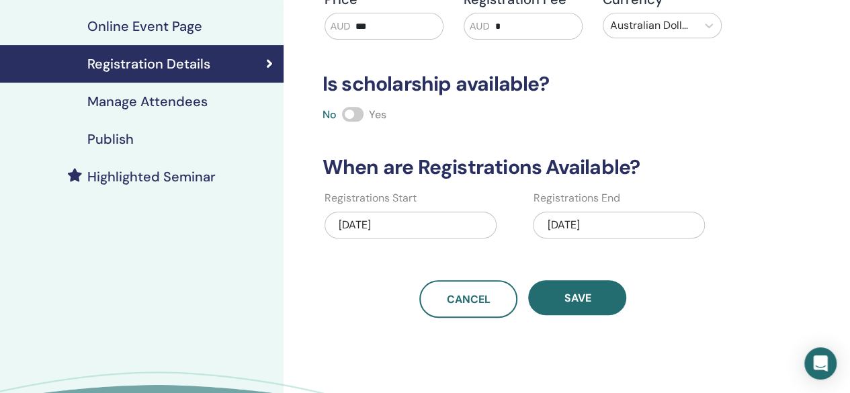
click at [94, 139] on h4 "Publish" at bounding box center [110, 139] width 46 height 16
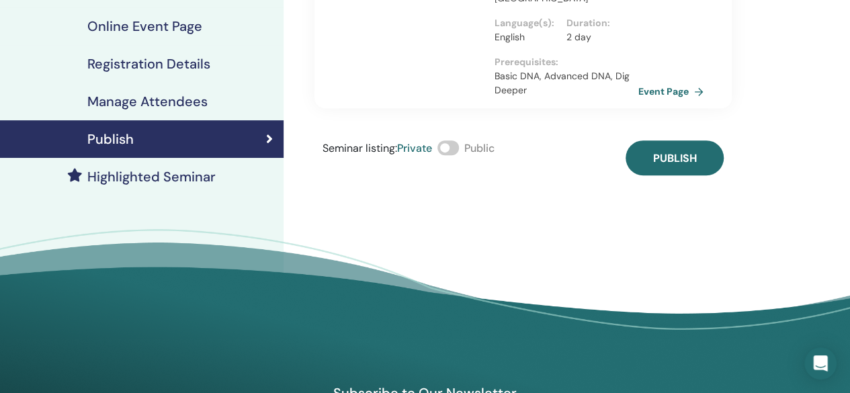
click at [445, 140] on span at bounding box center [449, 147] width 22 height 15
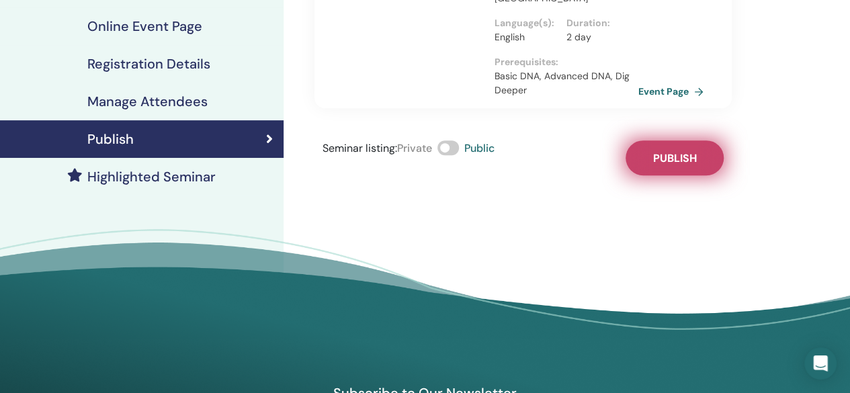
click at [653, 151] on span "Publish" at bounding box center [675, 158] width 44 height 14
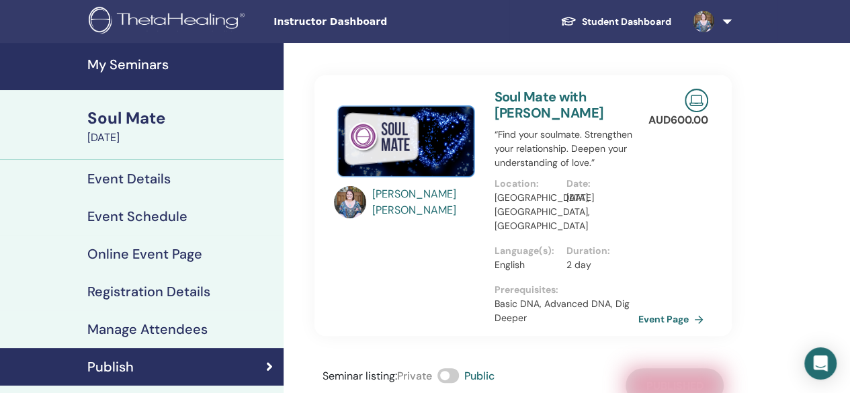
click at [723, 19] on link at bounding box center [709, 21] width 55 height 43
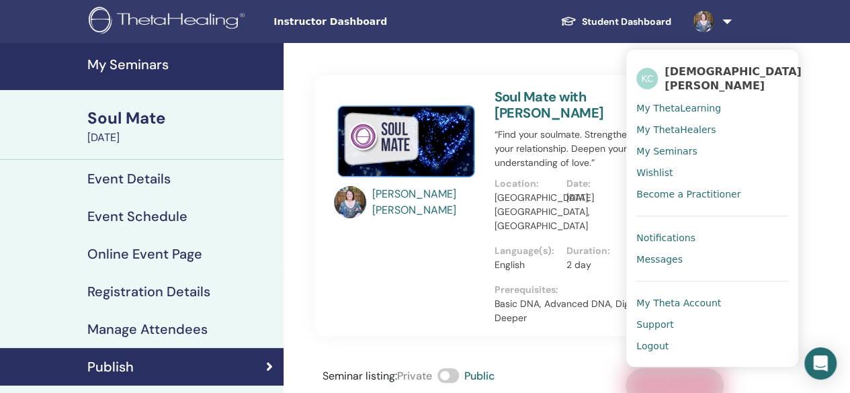
click at [647, 342] on span "Logout" at bounding box center [653, 346] width 32 height 12
